Goal: Communication & Community: Share content

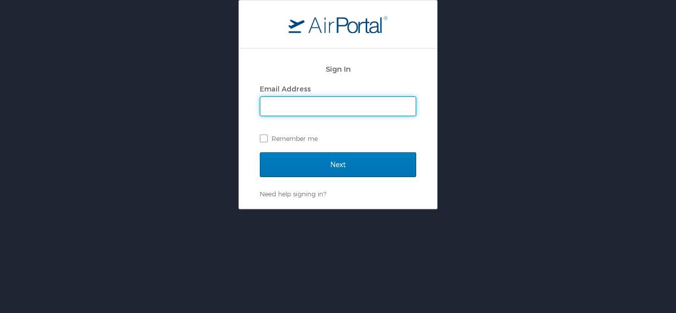
click at [281, 111] on input "Email Address" at bounding box center [337, 106] width 155 height 19
type input "[PERSON_NAME][EMAIL_ADDRESS][PERSON_NAME][DOMAIN_NAME]"
click at [260, 153] on input "Next" at bounding box center [338, 165] width 156 height 25
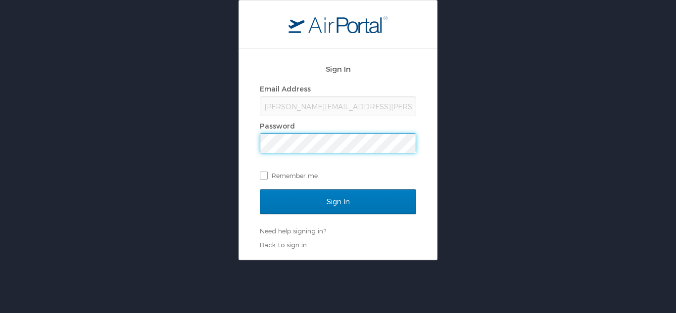
click at [260, 190] on input "Sign In" at bounding box center [338, 202] width 156 height 25
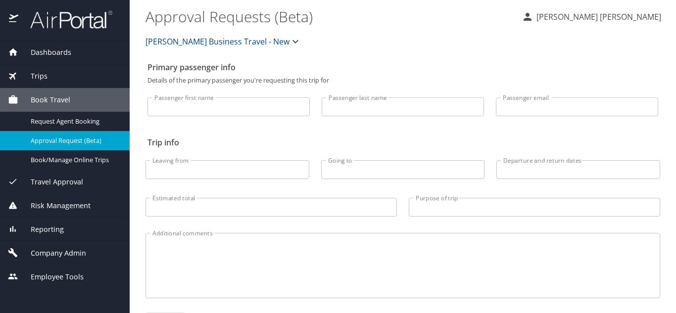
click at [52, 43] on div "Dashboards" at bounding box center [65, 53] width 130 height 24
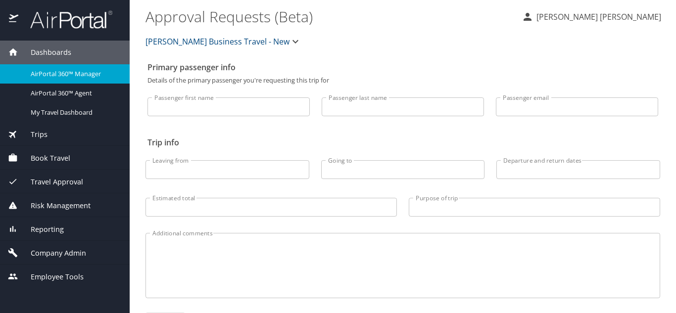
click at [57, 76] on span "AirPortal 360™ Manager" at bounding box center [74, 73] width 87 height 9
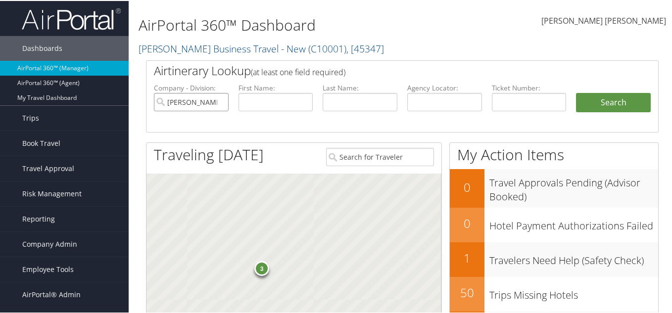
click at [219, 102] on input "Christopherson Business Travel - New" at bounding box center [191, 101] width 75 height 18
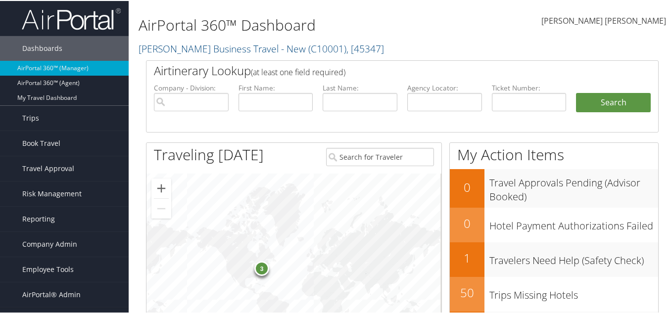
click at [416, 24] on h1 "AirPortal 360™ Dashboard" at bounding box center [315, 24] width 352 height 21
click at [437, 102] on input "text" at bounding box center [445, 101] width 75 height 18
paste input "D6NHBF"
type input "D6NHBF"
click at [618, 105] on button "Search" at bounding box center [613, 102] width 75 height 20
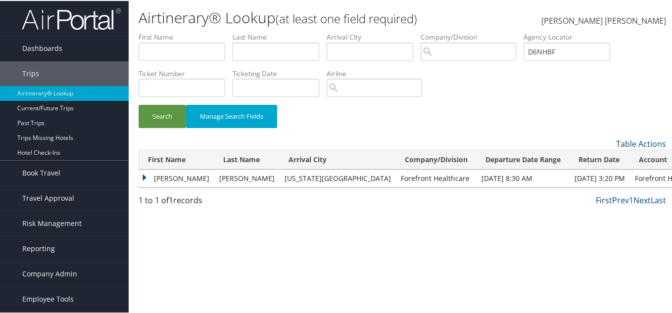
click at [144, 175] on td "BRIAN" at bounding box center [176, 178] width 75 height 18
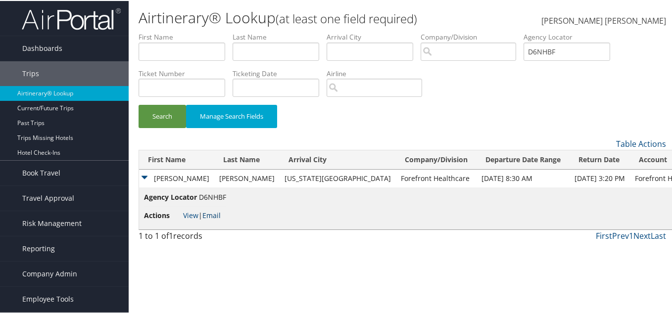
click at [213, 214] on link "Email" at bounding box center [212, 214] width 18 height 9
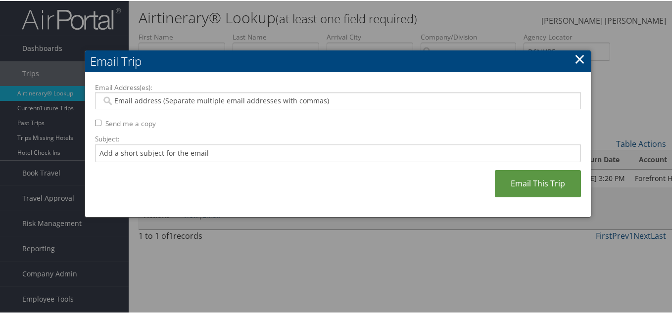
click at [135, 101] on input "Email Address(es):" at bounding box center [338, 100] width 473 height 10
paste input "BRIAN.JACKOWSKI@ONEFOREFRONT.COM"
type input "BRIAN.JACKOWSKI@ONEFOREFRONT.COM"
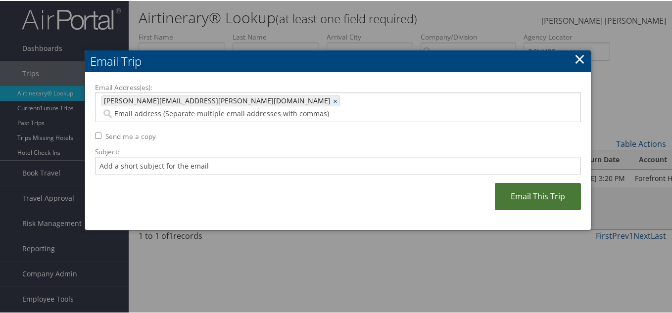
click at [532, 182] on link "Email This Trip" at bounding box center [538, 195] width 86 height 27
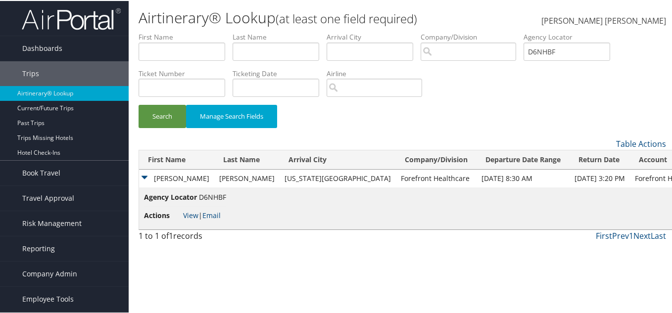
click at [143, 173] on td "BRIAN" at bounding box center [176, 178] width 75 height 18
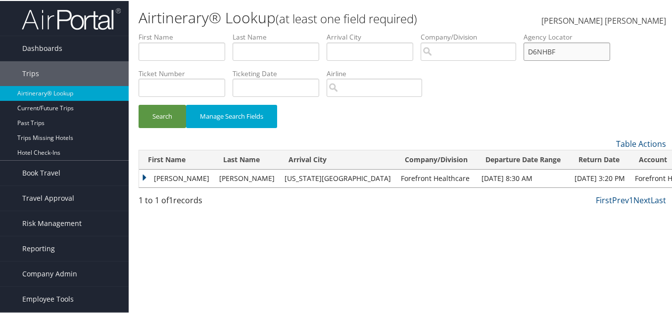
click at [563, 52] on input "D6NHBF" at bounding box center [567, 51] width 87 height 18
click at [50, 39] on span "Dashboards" at bounding box center [42, 47] width 40 height 25
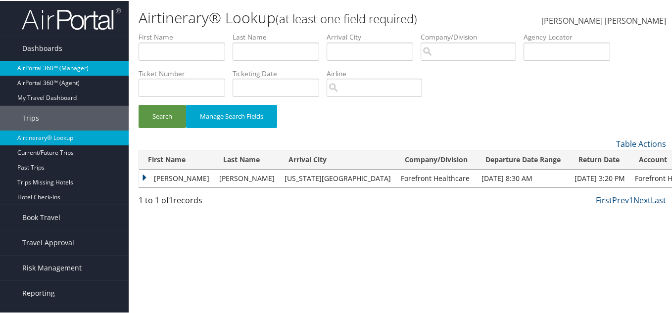
click at [53, 65] on link "AirPortal 360™ (Manager)" at bounding box center [64, 67] width 129 height 15
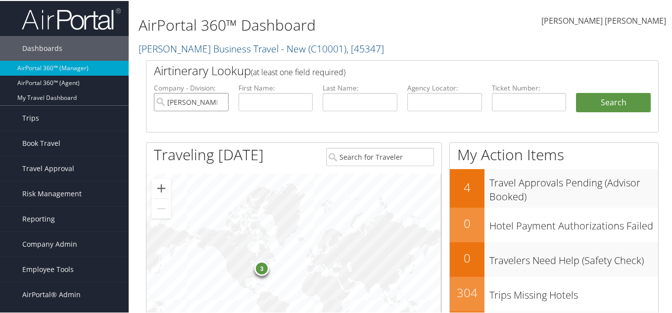
click at [220, 101] on input "[PERSON_NAME] Business Travel - New" at bounding box center [191, 101] width 75 height 18
